Goal: Information Seeking & Learning: Learn about a topic

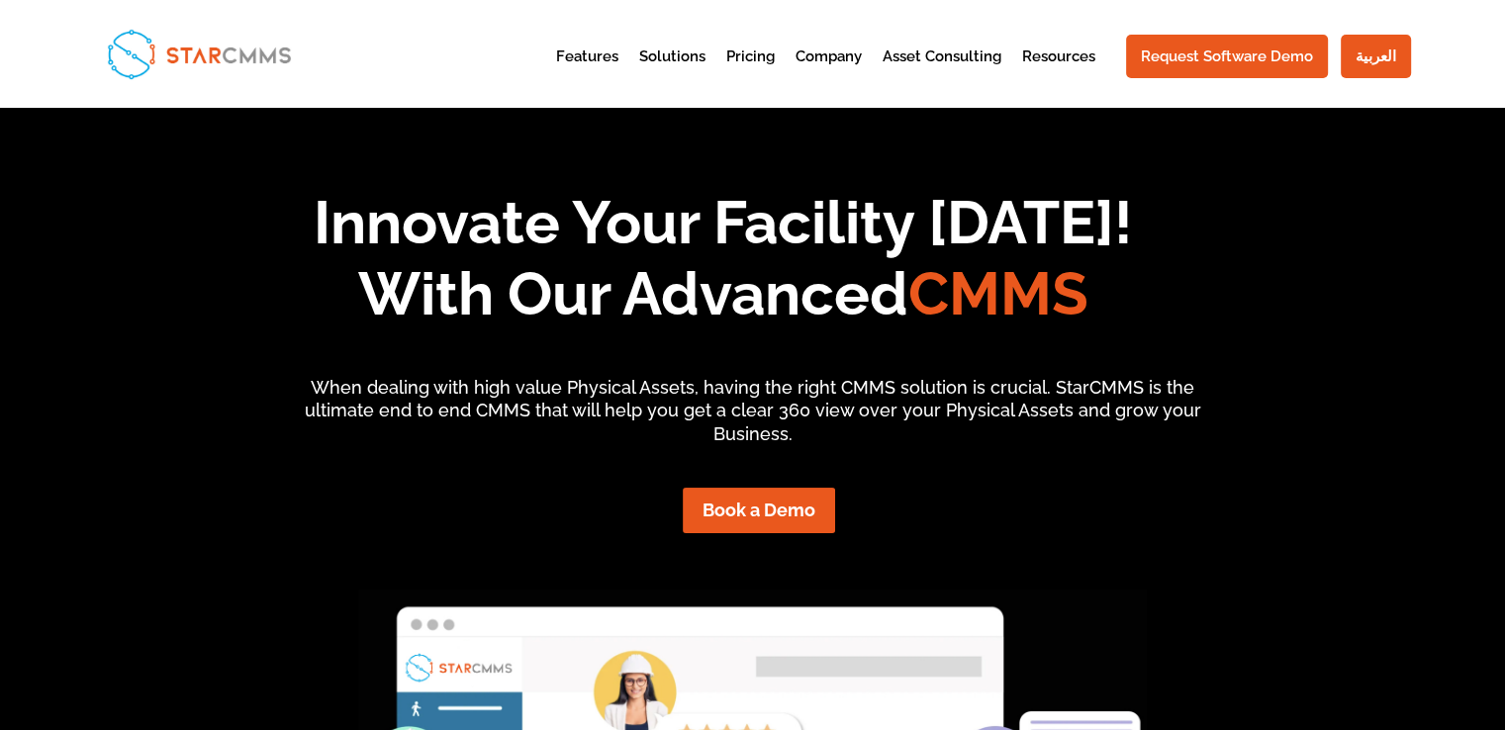
scroll to position [791, 0]
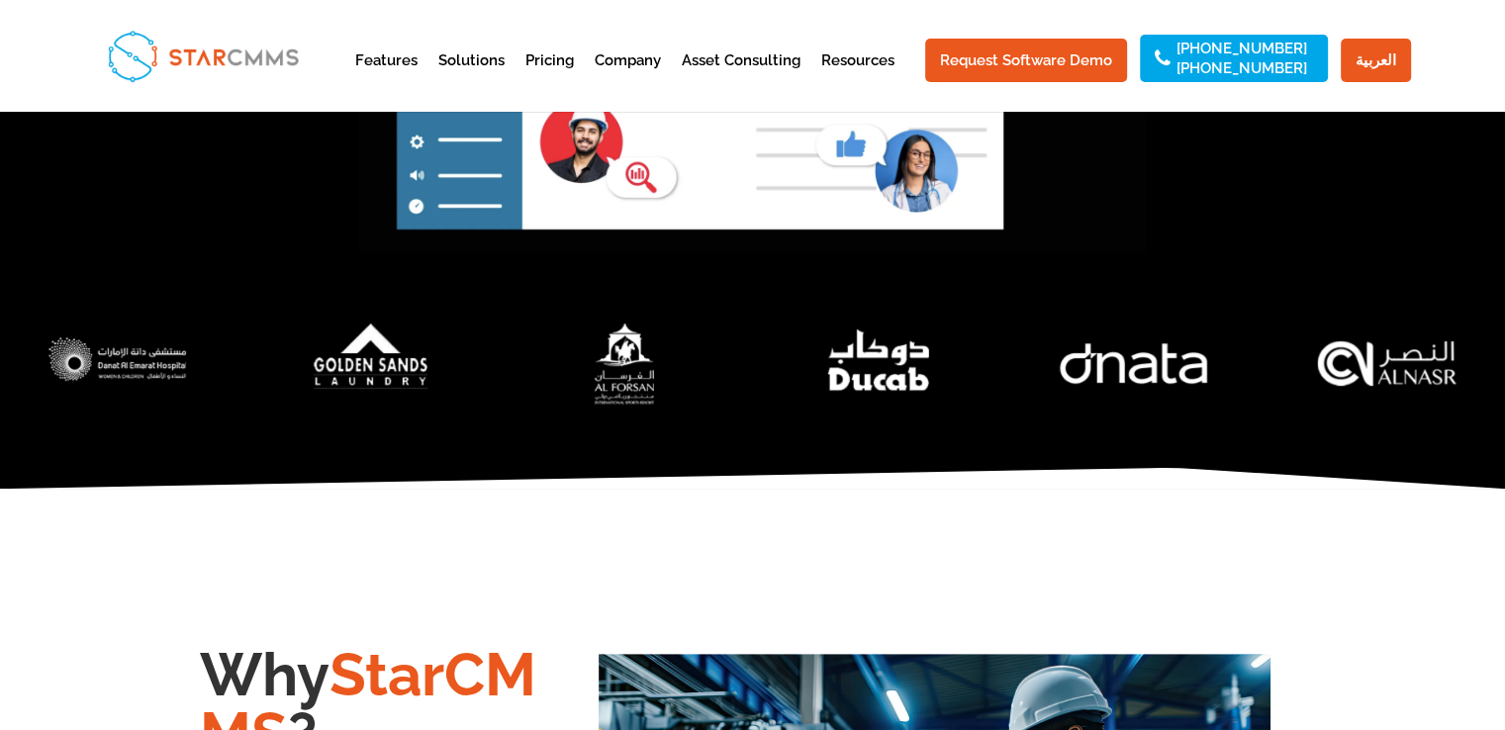
drag, startPoint x: 771, startPoint y: 290, endPoint x: 913, endPoint y: 287, distance: 142.5
click at [774, 290] on div at bounding box center [752, 382] width 1505 height 209
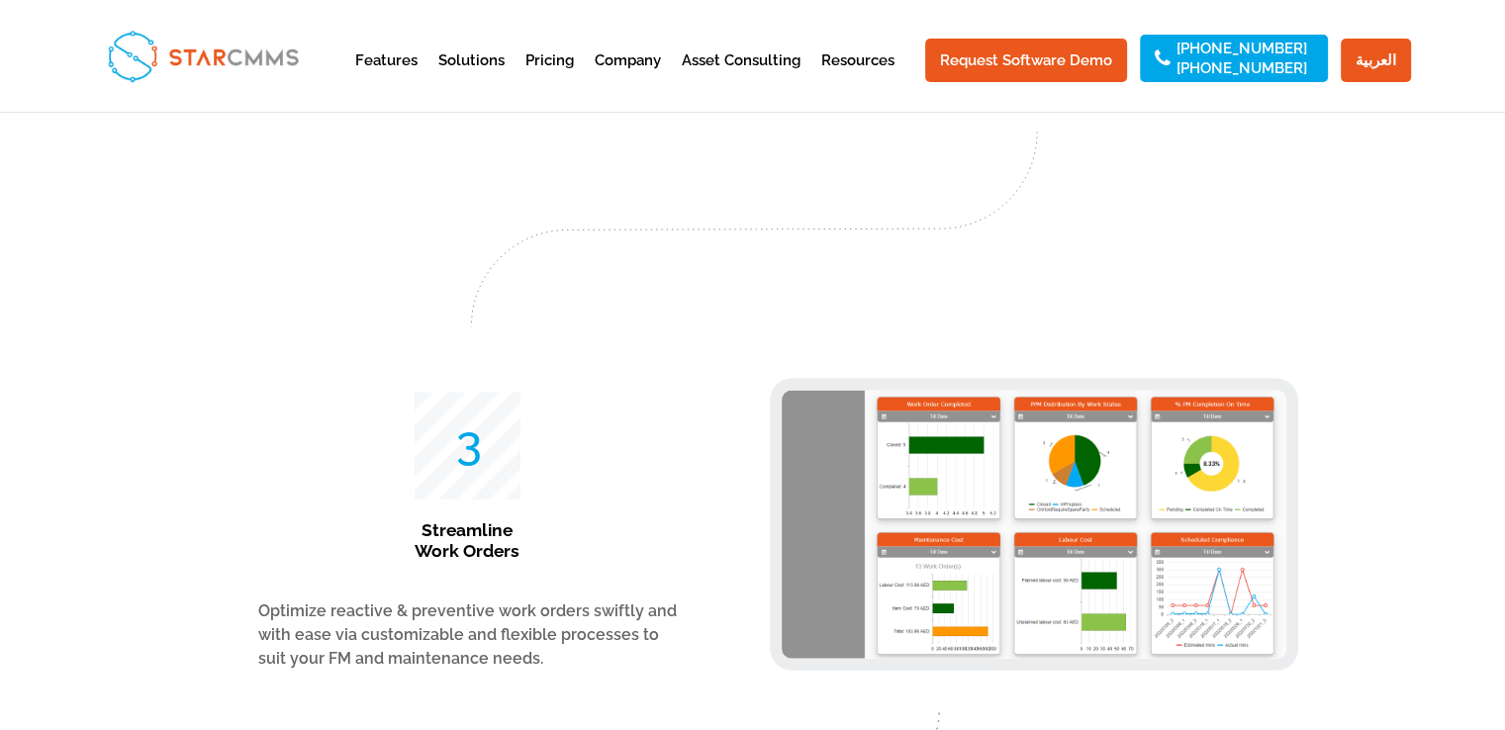
scroll to position [8061, 0]
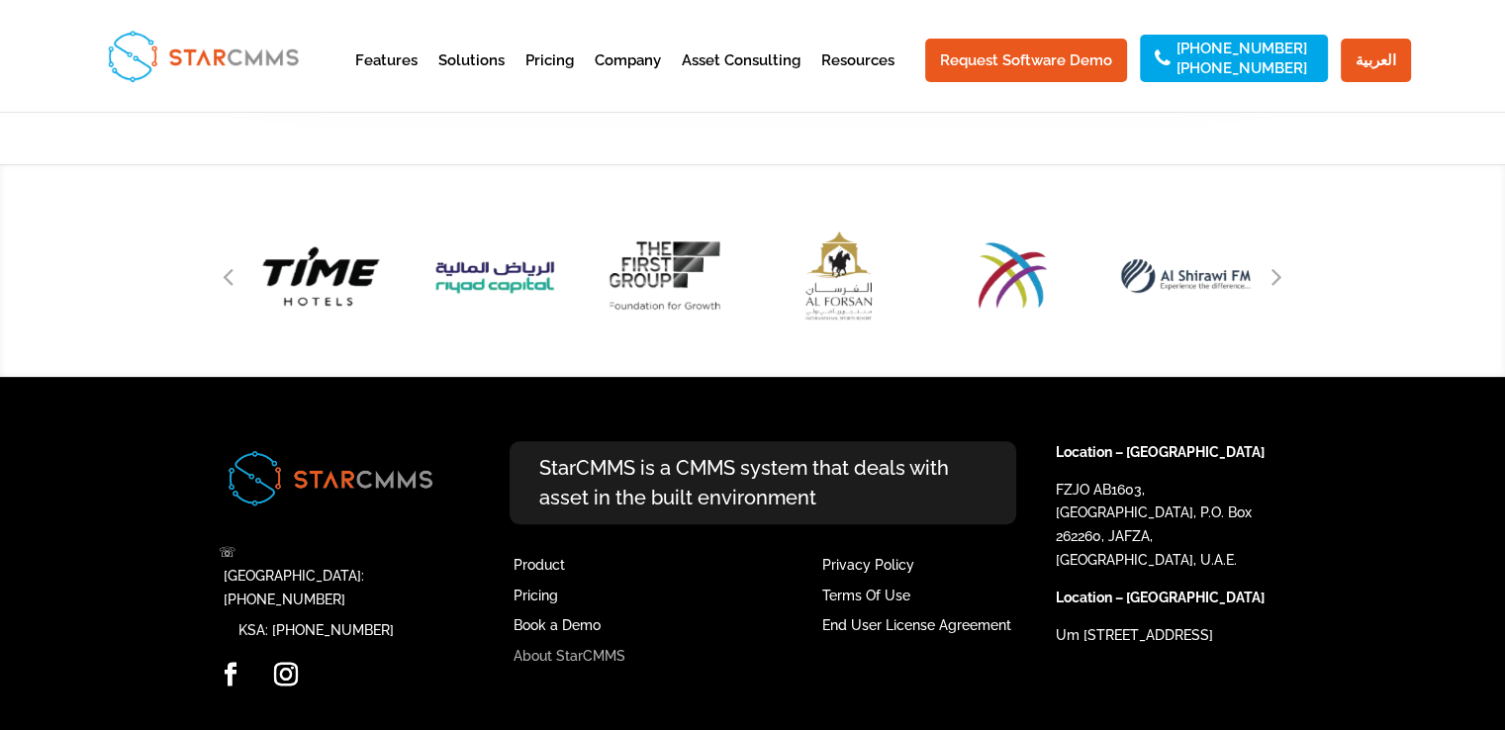
click at [563, 651] on link "About StarCMMS" at bounding box center [569, 656] width 112 height 16
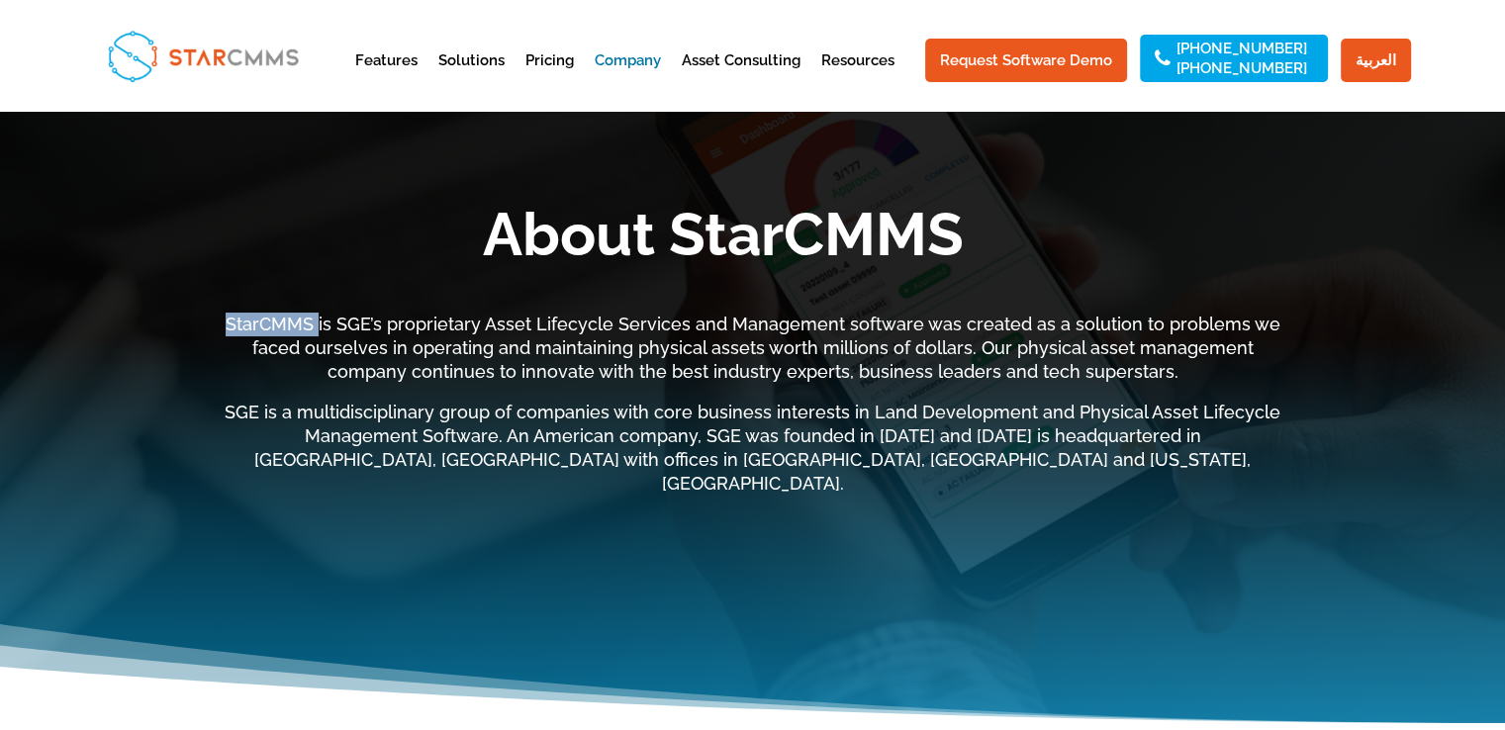
drag, startPoint x: 328, startPoint y: 320, endPoint x: 214, endPoint y: 325, distance: 114.9
click at [214, 325] on div "About StarCMMS StarCMMS is SGE’s proprietary Asset Lifecycle Services and Manag…" at bounding box center [752, 401] width 1505 height 644
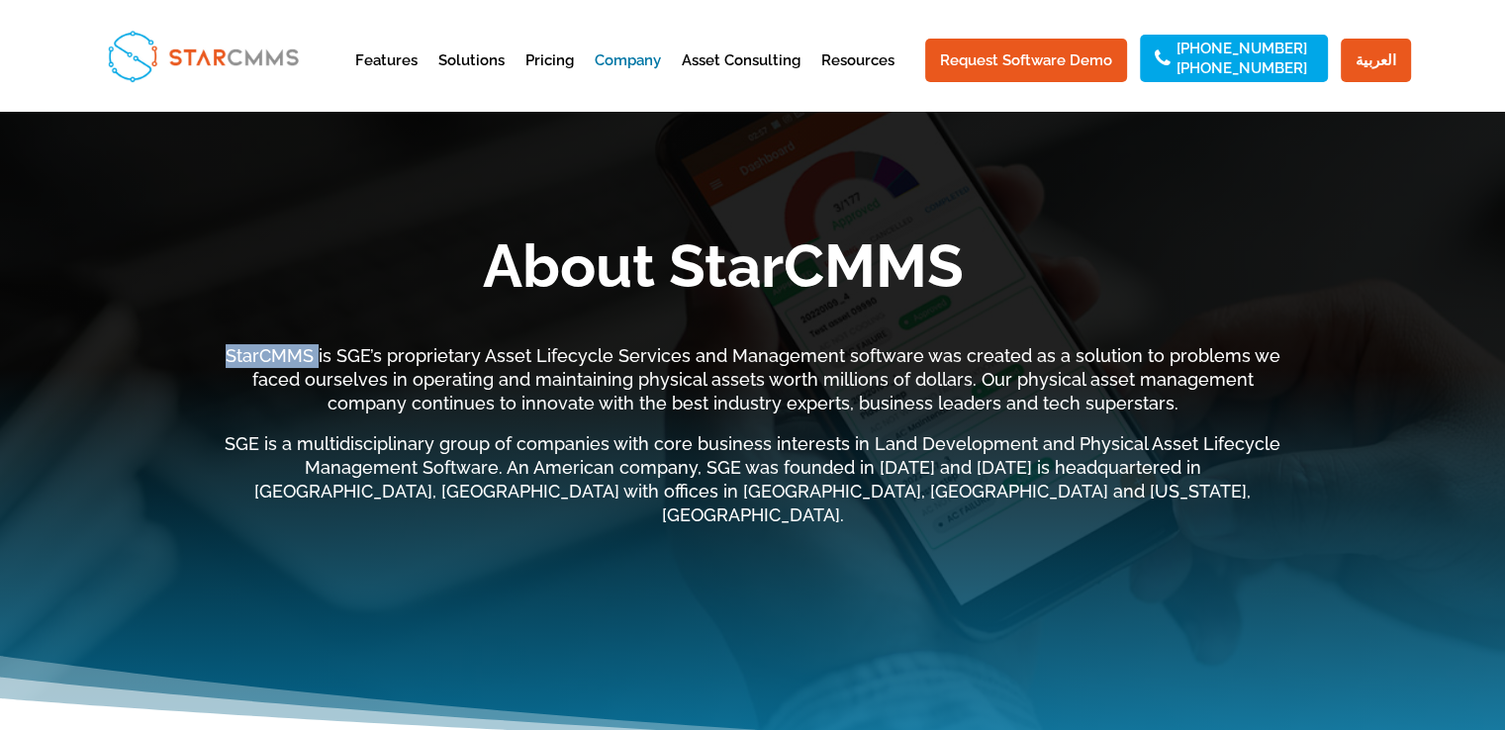
copy div "StarCMMS"
